Goal: Information Seeking & Learning: Learn about a topic

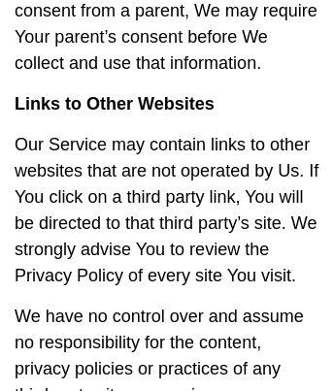
scroll to position [21324, 43]
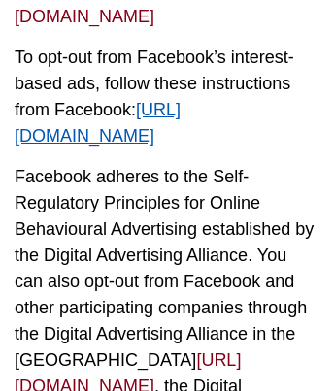
click at [167, 100] on span "https://www.facebook.com/help/568137493302217" at bounding box center [98, 123] width 166 height 46
